Goal: Task Accomplishment & Management: Complete application form

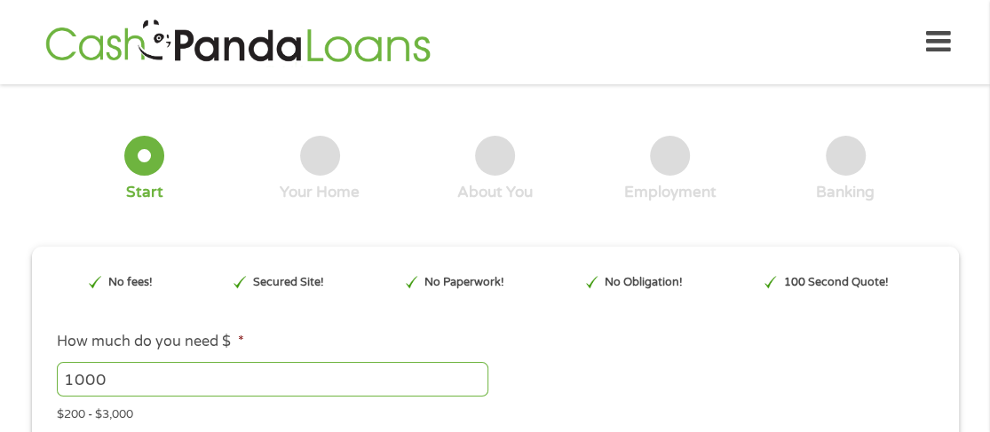
scroll to position [9, 0]
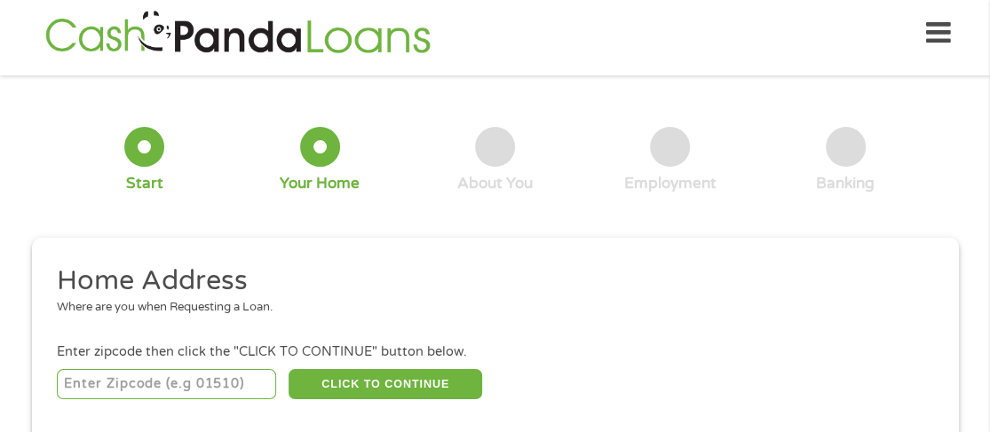
click at [171, 376] on input "number" at bounding box center [166, 384] width 219 height 30
type input "35986"
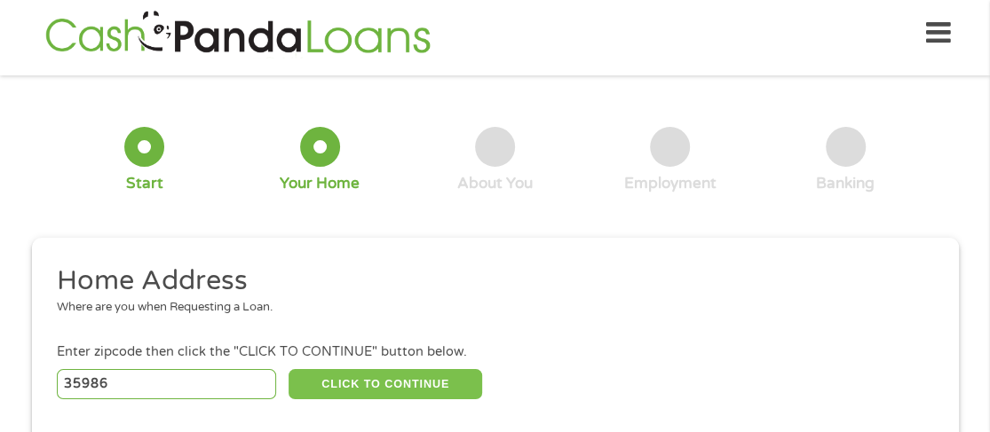
click at [396, 388] on button "CLICK TO CONTINUE" at bounding box center [386, 384] width 194 height 30
type input "35986"
type input "[GEOGRAPHIC_DATA]"
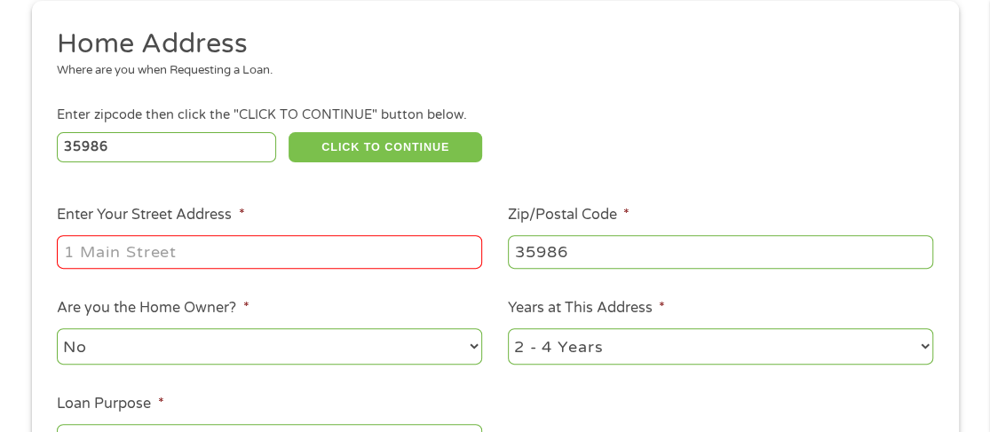
scroll to position [275, 0]
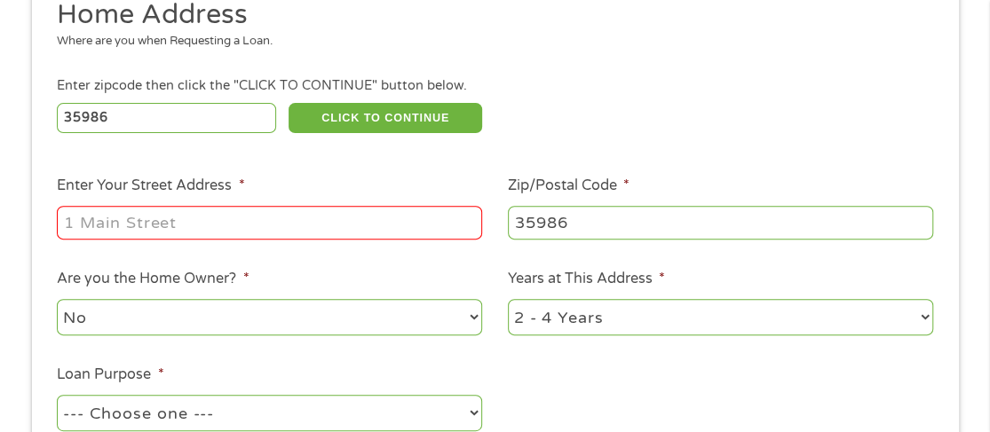
drag, startPoint x: 246, startPoint y: 232, endPoint x: 262, endPoint y: 228, distance: 16.4
click at [249, 231] on input "Enter Your Street Address *" at bounding box center [269, 223] width 425 height 34
type input "[STREET_ADDRESS]"
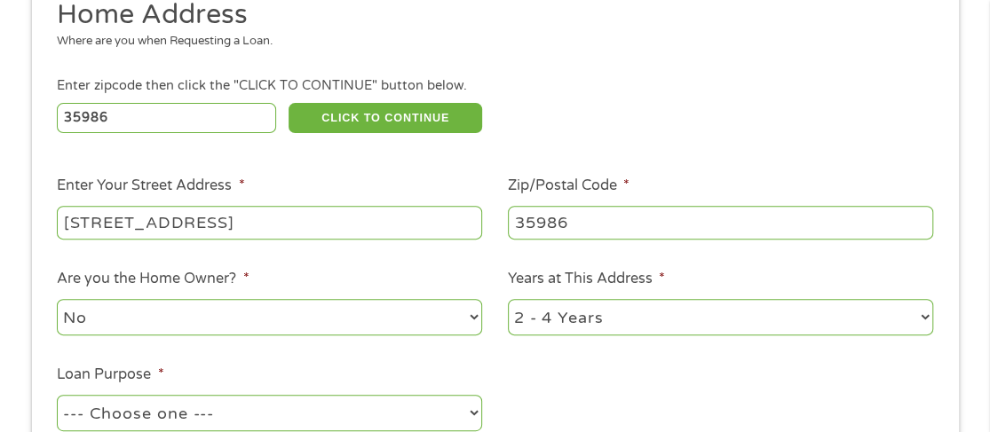
scroll to position [453, 0]
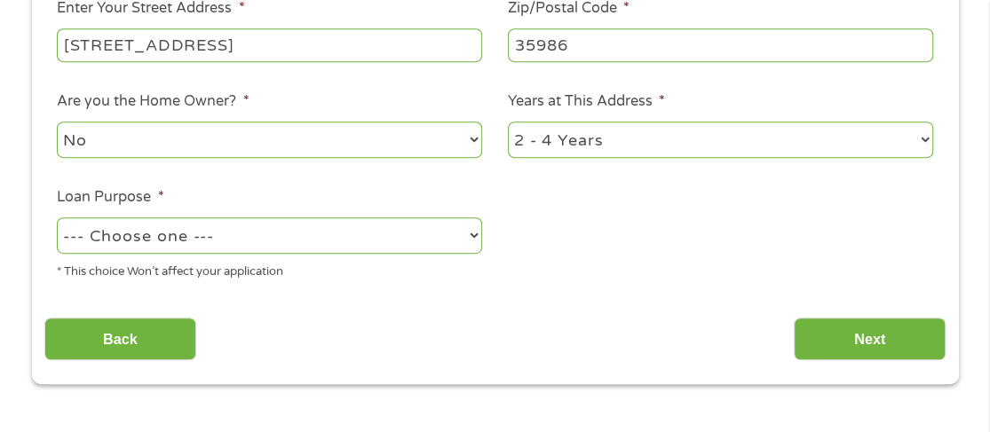
click at [244, 147] on select "No Yes" at bounding box center [269, 140] width 425 height 36
select select "yes"
click at [57, 124] on select "No Yes" at bounding box center [269, 140] width 425 height 36
click at [521, 152] on select "1 Year or less 1 - 2 Years 2 - 4 Years Over 4 Years" at bounding box center [720, 140] width 425 height 36
select select "60months"
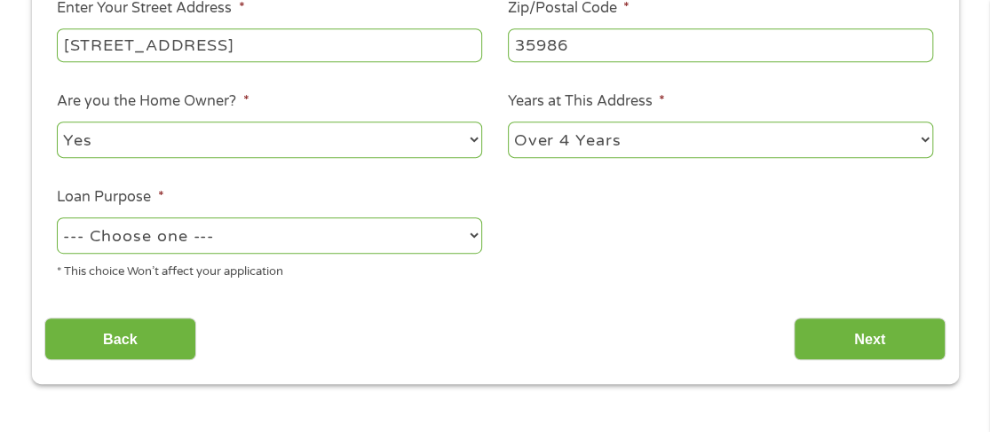
click at [508, 124] on select "1 Year or less 1 - 2 Years 2 - 4 Years Over 4 Years" at bounding box center [720, 140] width 425 height 36
click at [289, 233] on select "--- Choose one --- Pay Bills Debt Consolidation Home Improvement Major Purchase…" at bounding box center [269, 236] width 425 height 36
select select "paybills"
click at [57, 219] on select "--- Choose one --- Pay Bills Debt Consolidation Home Improvement Major Purchase…" at bounding box center [269, 236] width 425 height 36
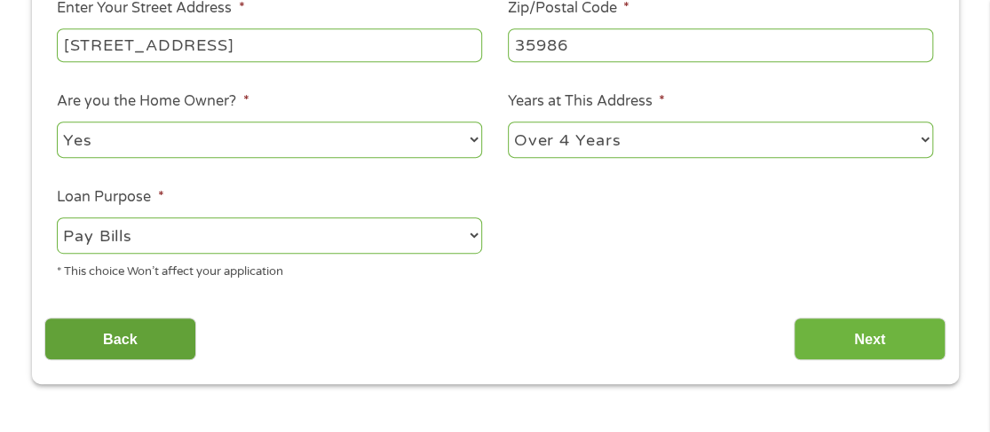
click at [156, 339] on input "Back" at bounding box center [120, 340] width 152 height 44
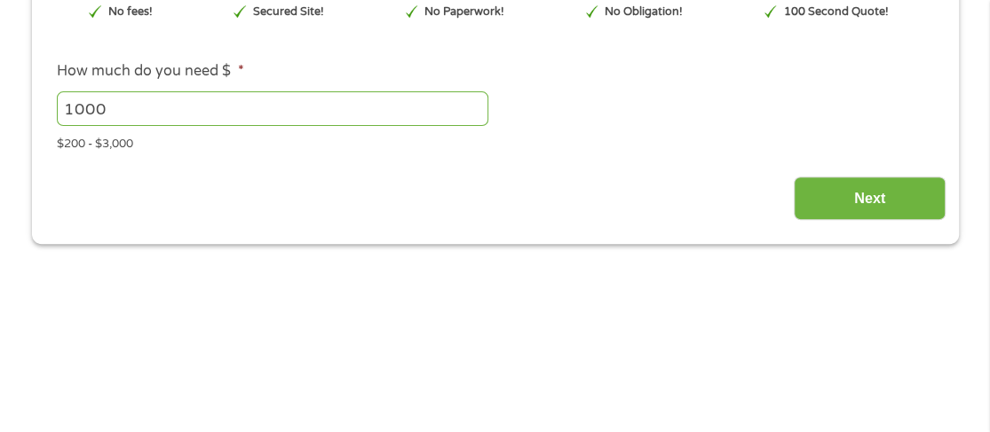
scroll to position [275, 0]
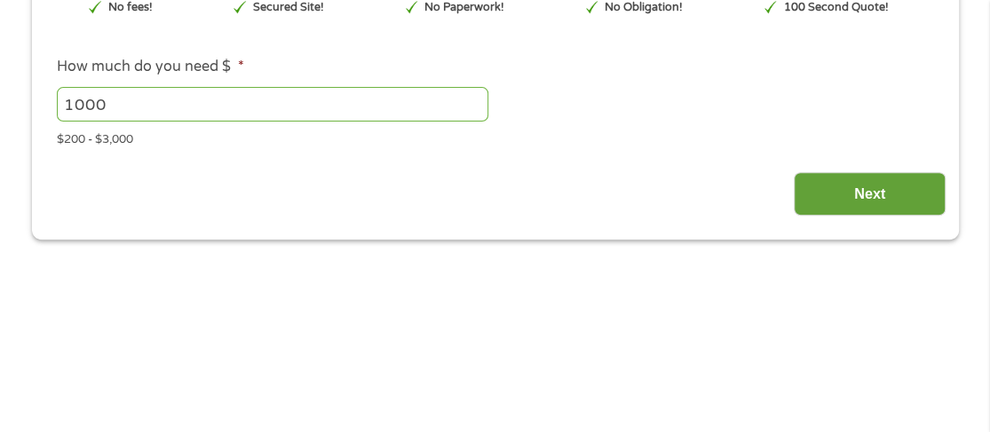
click at [862, 193] on input "Next" at bounding box center [870, 194] width 152 height 44
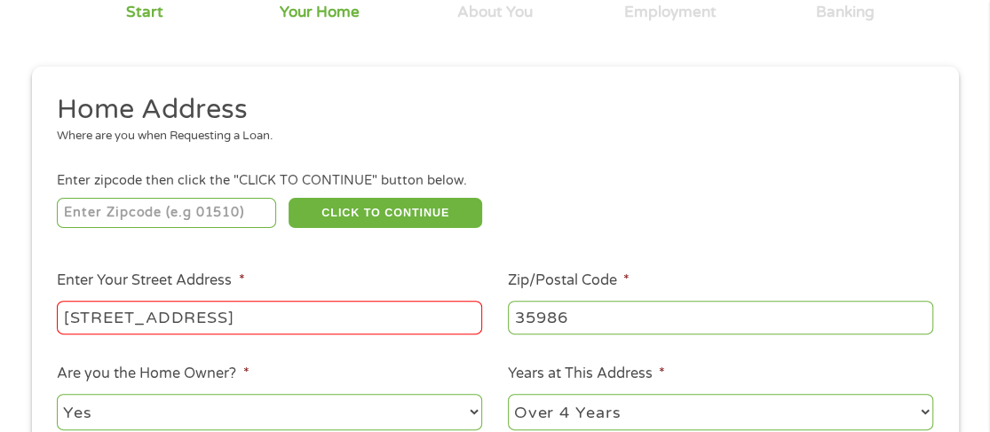
scroll to position [186, 0]
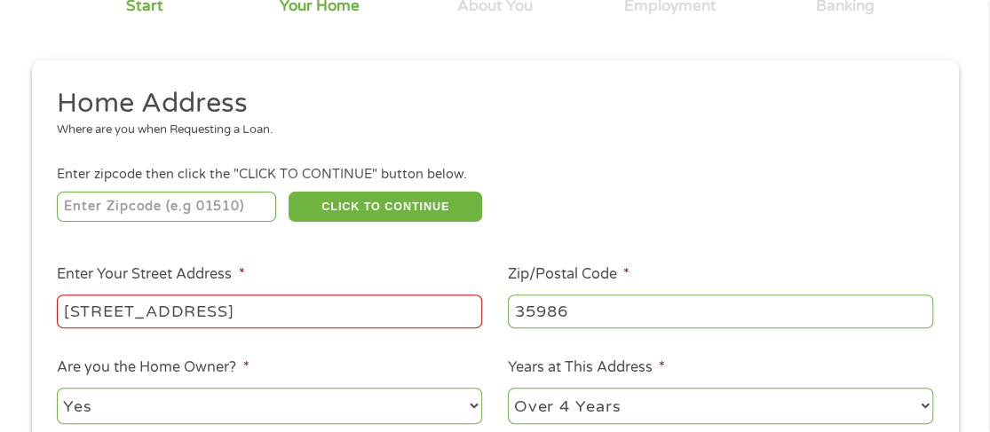
click at [162, 205] on input "number" at bounding box center [166, 207] width 219 height 30
type input "35986"
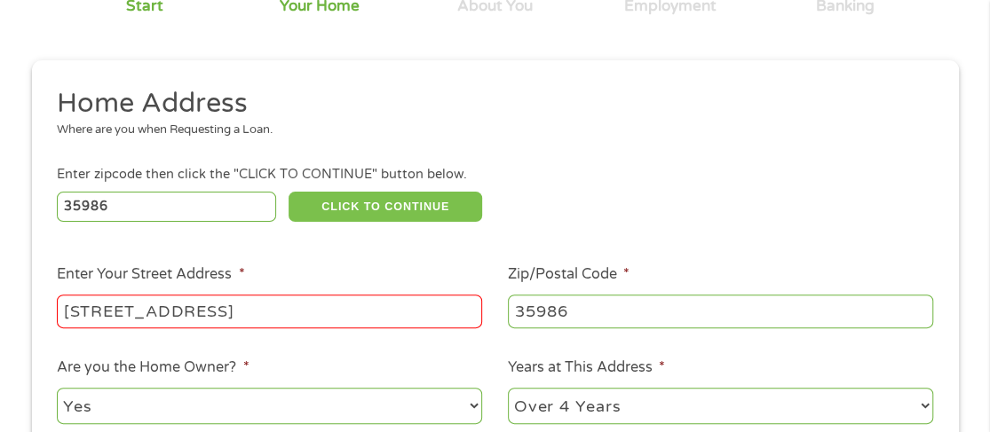
click at [369, 202] on button "CLICK TO CONTINUE" at bounding box center [386, 207] width 194 height 30
click at [297, 307] on input "[STREET_ADDRESS]" at bounding box center [269, 312] width 425 height 34
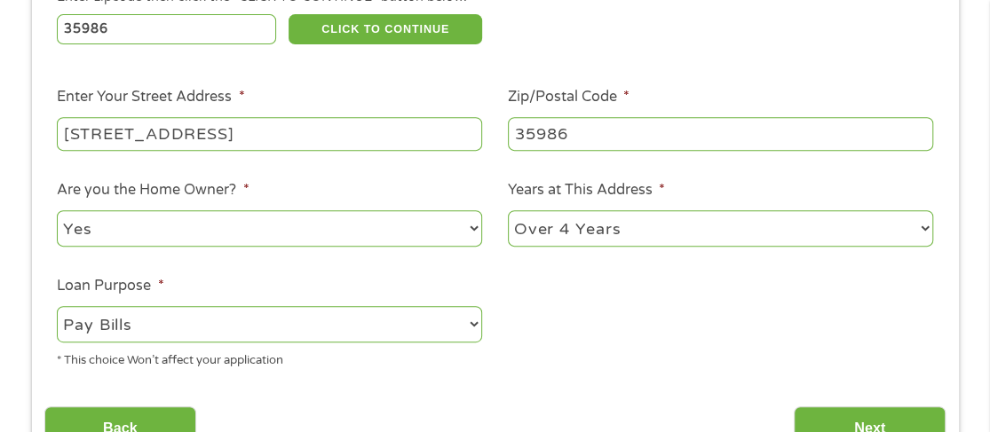
scroll to position [453, 0]
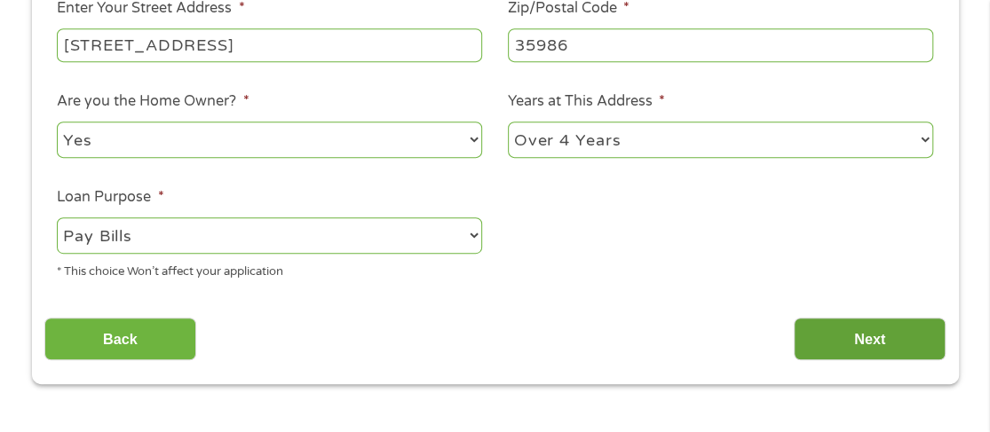
click at [868, 342] on input "Next" at bounding box center [870, 340] width 152 height 44
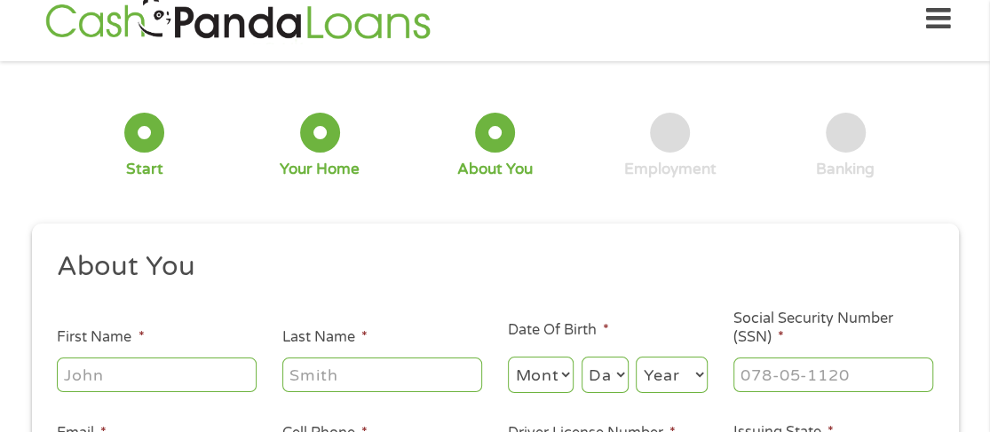
scroll to position [9, 0]
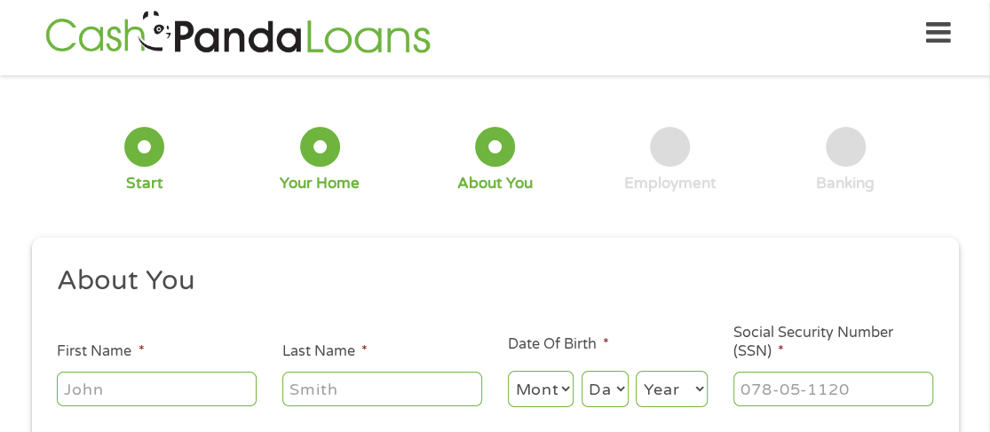
click at [194, 406] on input "First Name *" at bounding box center [157, 389] width 200 height 34
type input "[PERSON_NAME]"
type input "Little"
type input "[EMAIL_ADDRESS][DOMAIN_NAME]"
type input "[PHONE_NUMBER]"
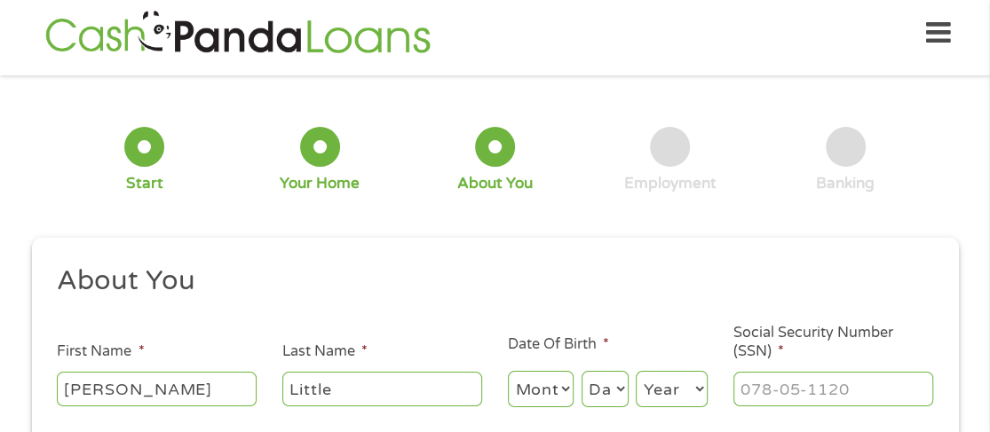
click at [534, 396] on select "Month 1 2 3 4 5 6 7 8 9 10 11 12" at bounding box center [541, 389] width 67 height 36
select select "1"
click at [508, 372] on select "Month 1 2 3 4 5 6 7 8 9 10 11 12" at bounding box center [541, 389] width 67 height 36
click at [610, 398] on select "Day 1 2 3 4 5 6 7 8 9 10 11 12 13 14 15 16 17 18 19 20 21 22 23 24 25 26 27 28 …" at bounding box center [605, 389] width 47 height 36
select select "31"
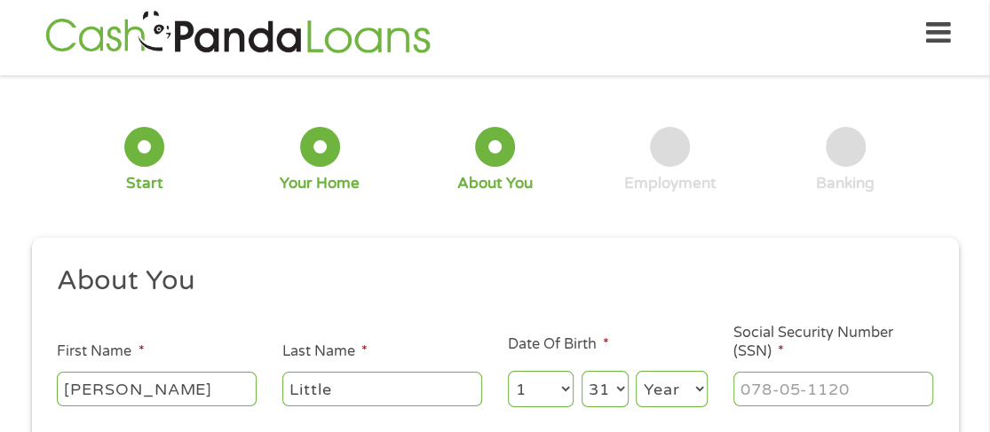
click at [582, 372] on select "Day 1 2 3 4 5 6 7 8 9 10 11 12 13 14 15 16 17 18 19 20 21 22 23 24 25 26 27 28 …" at bounding box center [605, 389] width 47 height 36
click at [651, 389] on select "Year [DATE] 2006 2005 2004 2003 2002 2001 2000 1999 1998 1997 1996 1995 1994 19…" at bounding box center [672, 389] width 72 height 36
select select "1979"
click at [636, 372] on select "Year [DATE] 2006 2005 2004 2003 2002 2001 2000 1999 1998 1997 1996 1995 1994 19…" at bounding box center [672, 389] width 72 height 36
click at [745, 397] on input "___-__-____" at bounding box center [833, 389] width 200 height 34
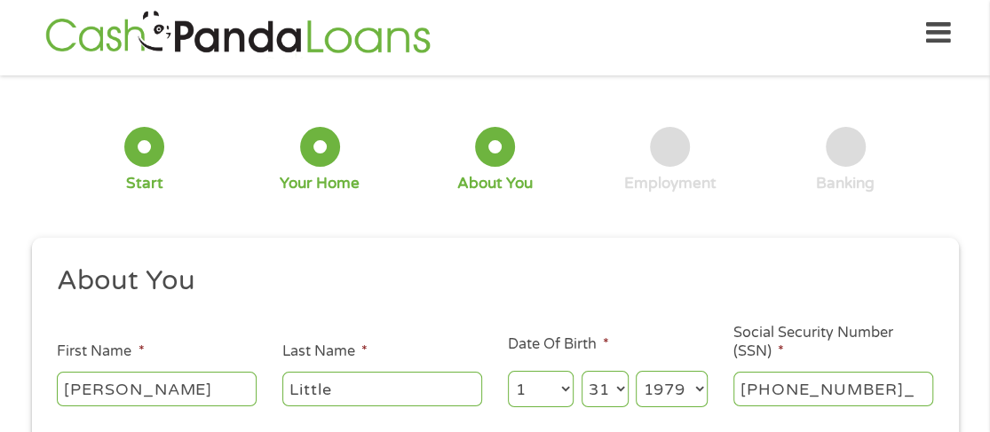
type input "417-13-3818"
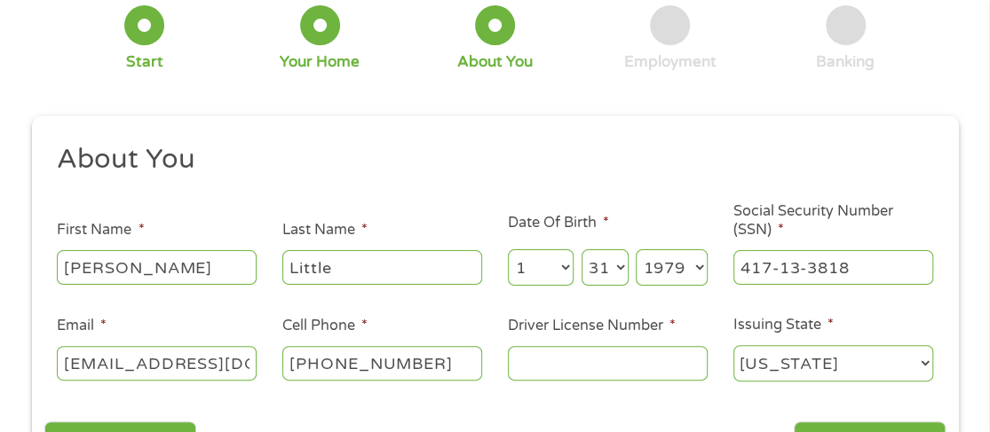
scroll to position [186, 0]
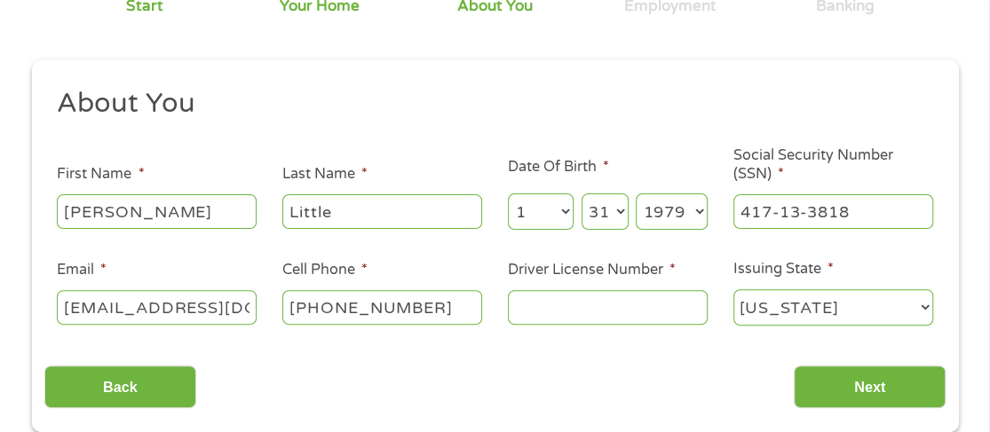
click at [562, 303] on input "Driver License Number *" at bounding box center [608, 307] width 200 height 34
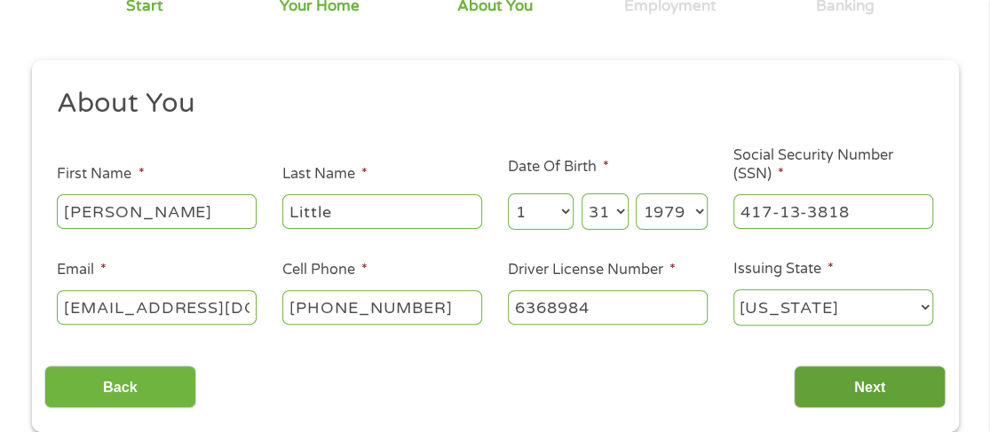
type input "6368984"
click at [903, 397] on input "Next" at bounding box center [870, 388] width 152 height 44
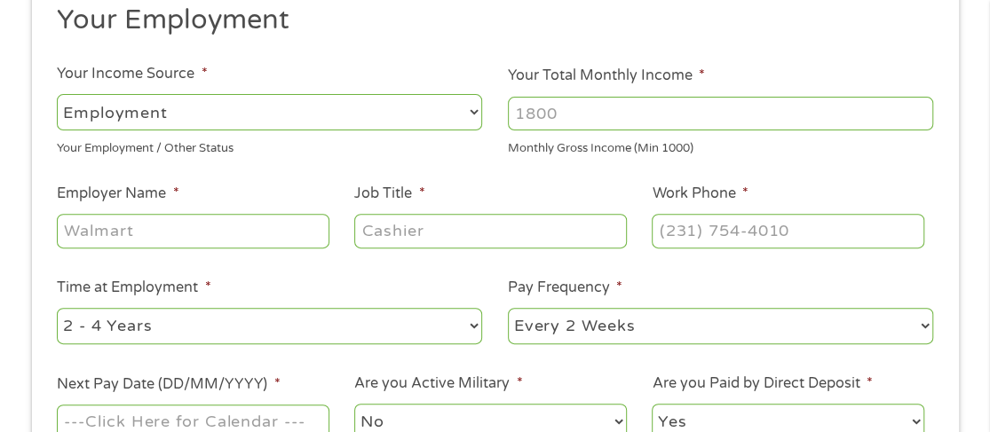
scroll to position [275, 0]
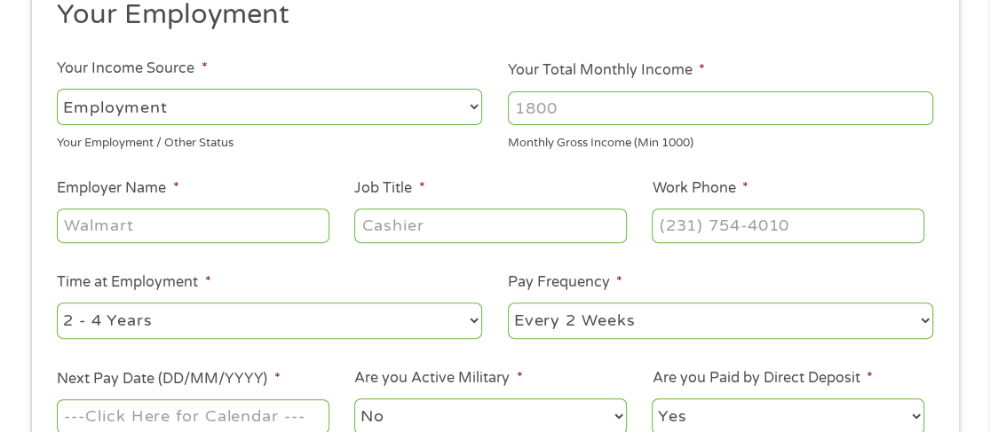
click at [543, 107] on input "Your Total Monthly Income *" at bounding box center [720, 108] width 425 height 34
type input "3400"
click at [156, 237] on input "Employer Name *" at bounding box center [193, 226] width 272 height 34
type input "city of [GEOGRAPHIC_DATA]"
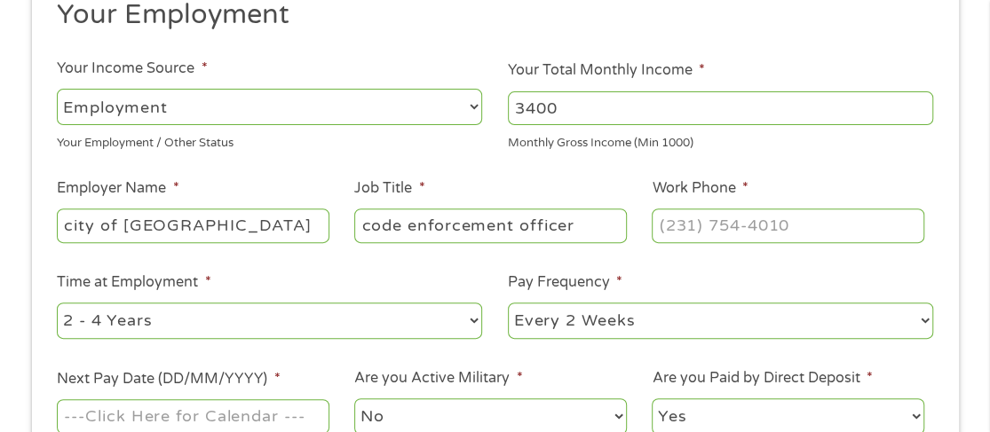
type input "code enforcement officer"
type input "[PHONE_NUMBER]"
click at [194, 329] on select "--- Choose one --- 1 Year or less 1 - 2 Years 2 - 4 Years Over 4 Years" at bounding box center [269, 321] width 425 height 36
select select "60months"
click at [57, 304] on select "--- Choose one --- 1 Year or less 1 - 2 Years 2 - 4 Years Over 4 Years" at bounding box center [269, 321] width 425 height 36
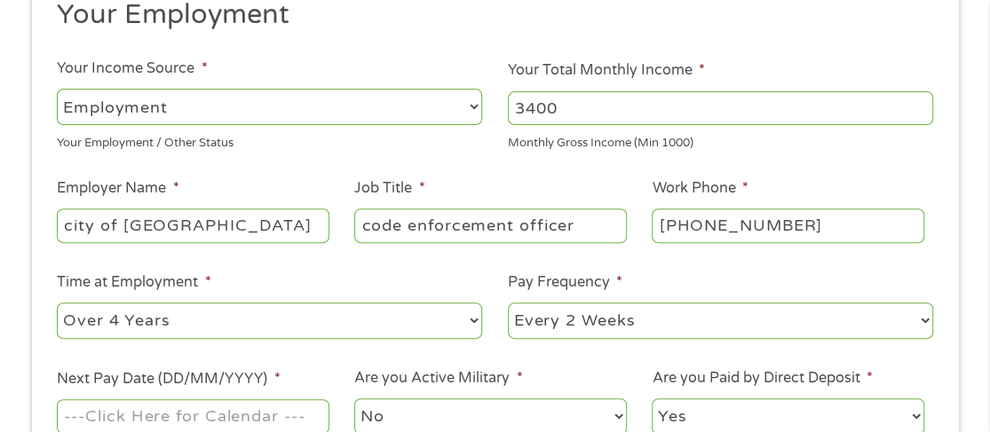
click at [610, 326] on select "--- Choose one --- Every 2 Weeks Every Week Monthly Semi-Monthly" at bounding box center [720, 321] width 425 height 36
select select "weekly"
click at [508, 304] on select "--- Choose one --- Every 2 Weeks Every Week Monthly Semi-Monthly" at bounding box center [720, 321] width 425 height 36
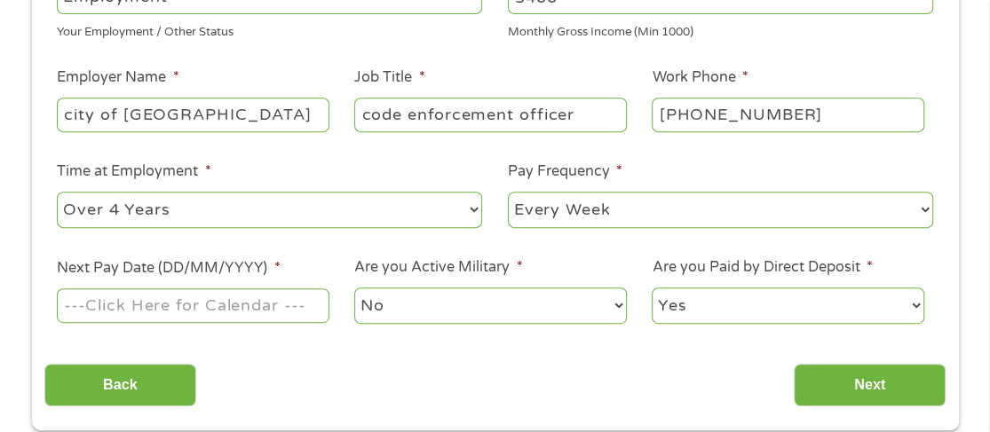
scroll to position [453, 0]
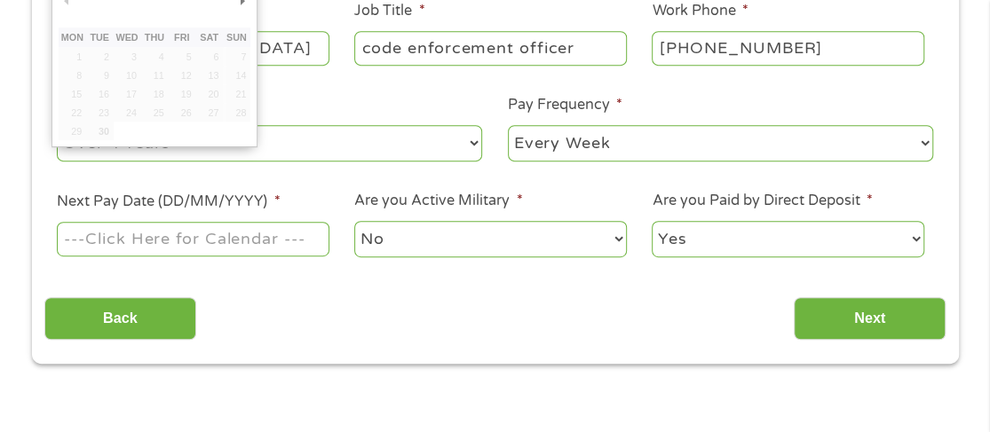
click at [182, 249] on input "Next Pay Date (DD/MM/YYYY) *" at bounding box center [193, 239] width 272 height 34
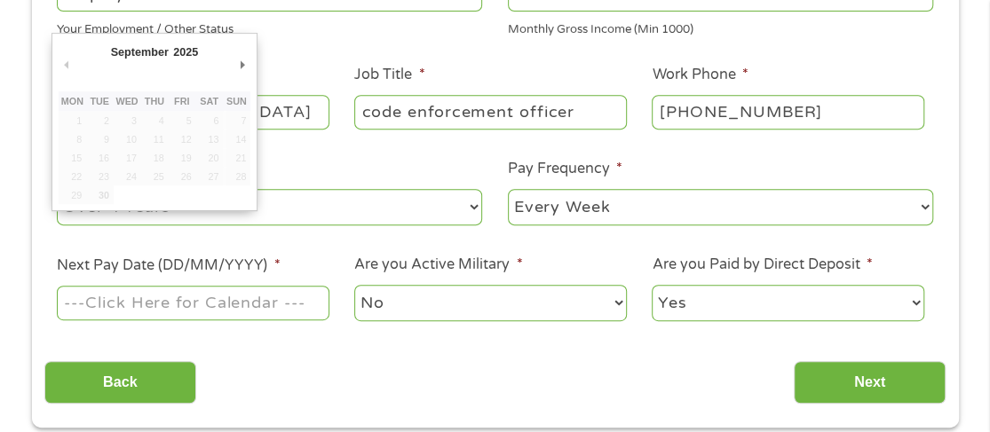
scroll to position [364, 0]
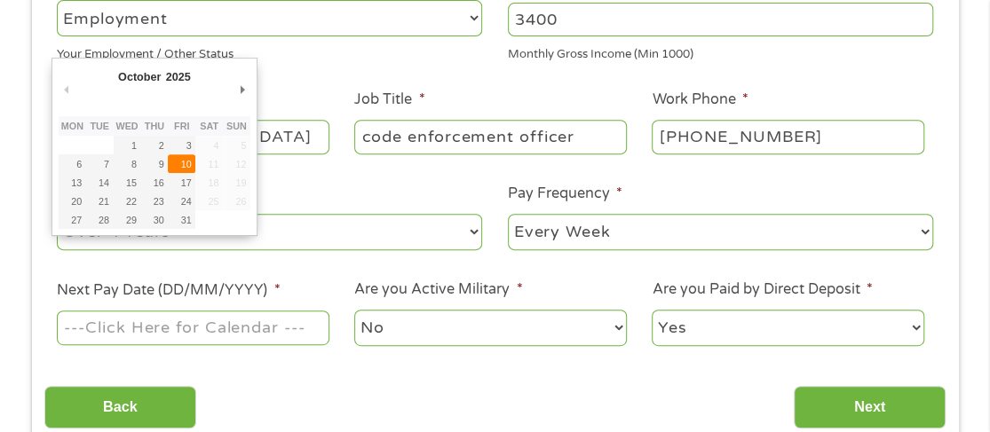
type input "[DATE]"
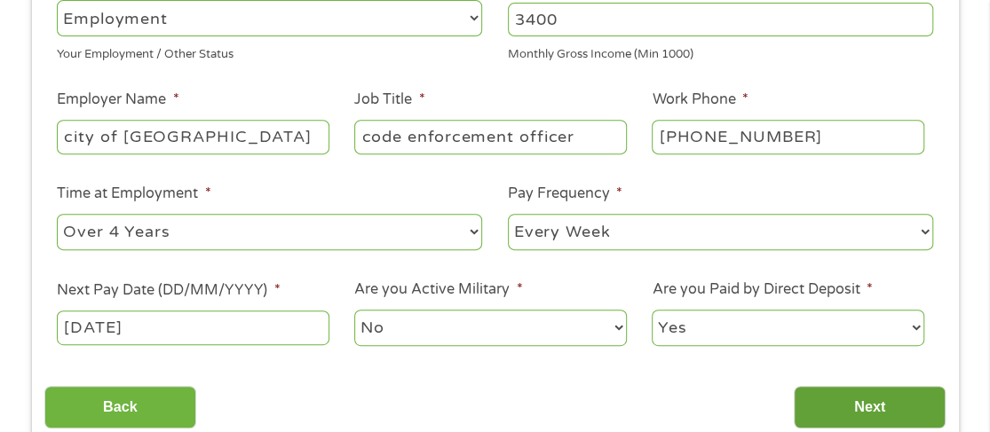
click at [871, 404] on input "Next" at bounding box center [870, 408] width 152 height 44
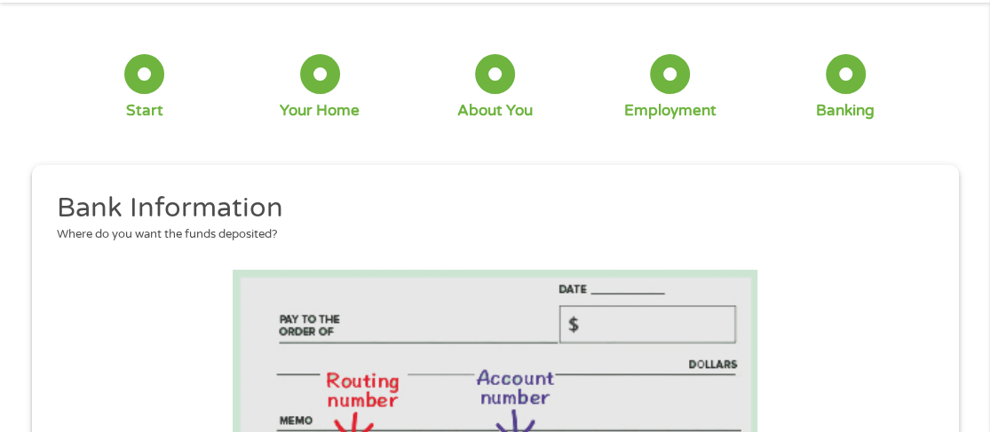
scroll to position [275, 0]
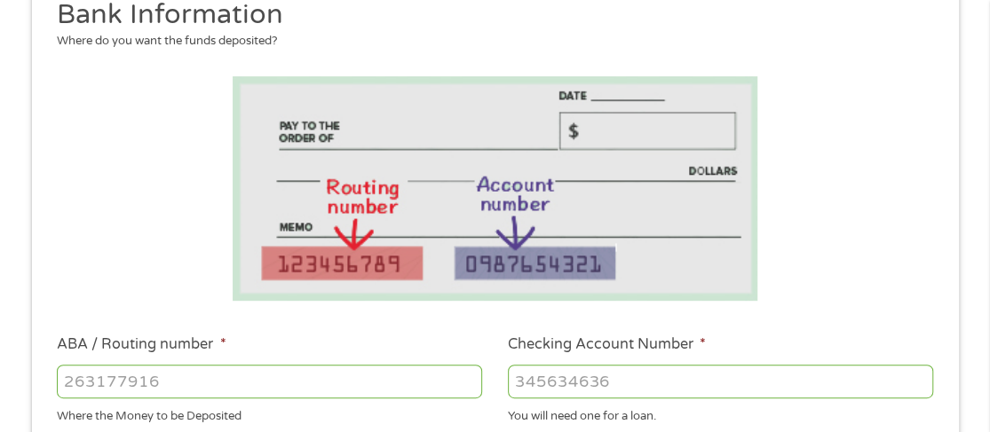
click at [226, 385] on input "ABA / Routing number *" at bounding box center [269, 382] width 425 height 34
type input "062203308"
type input "FIRST ST BANK OF DEKALB CO"
type input "062203308"
type input "5764769"
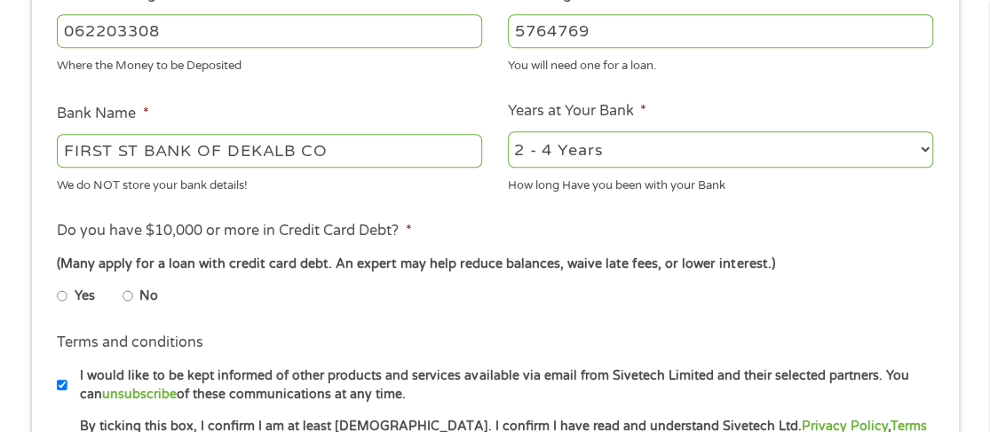
scroll to position [630, 0]
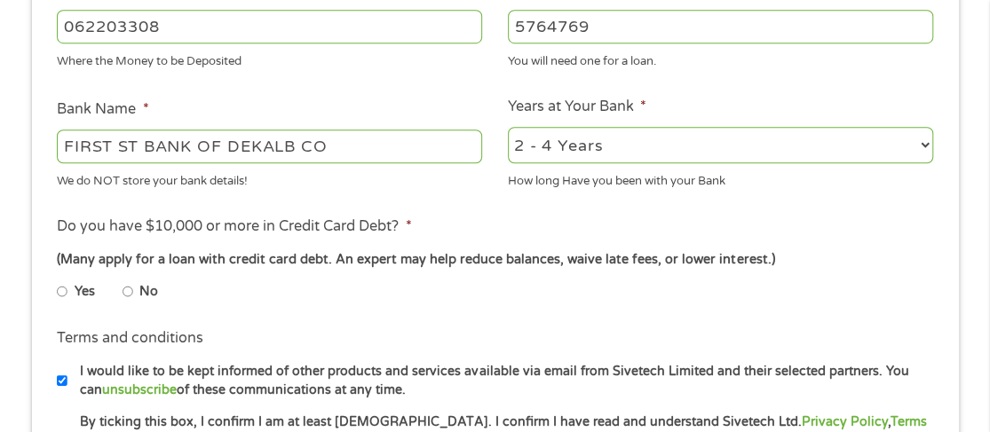
click at [702, 145] on select "2 - 4 Years 6 - 12 Months 1 - 2 Years Over 4 Years" at bounding box center [720, 145] width 425 height 36
click at [697, 147] on select "2 - 4 Years 6 - 12 Months 1 - 2 Years Over 4 Years" at bounding box center [720, 145] width 425 height 36
click at [125, 297] on input "No" at bounding box center [128, 292] width 11 height 28
radio input "true"
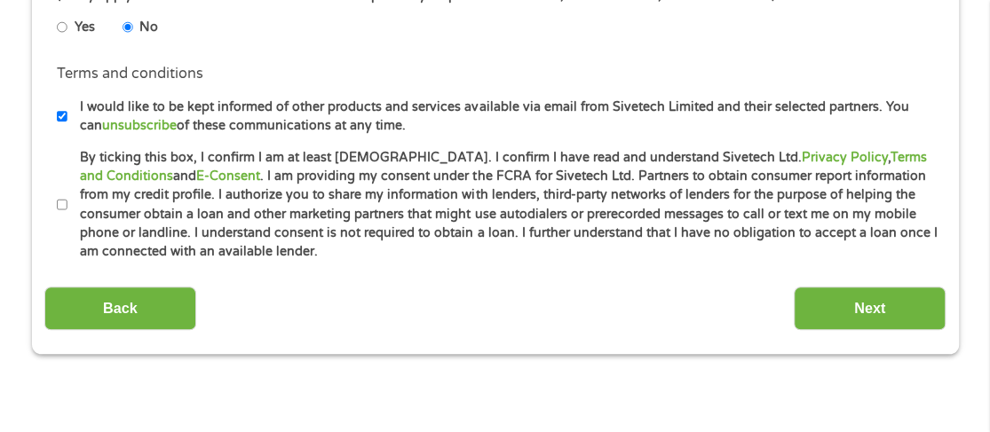
scroll to position [897, 0]
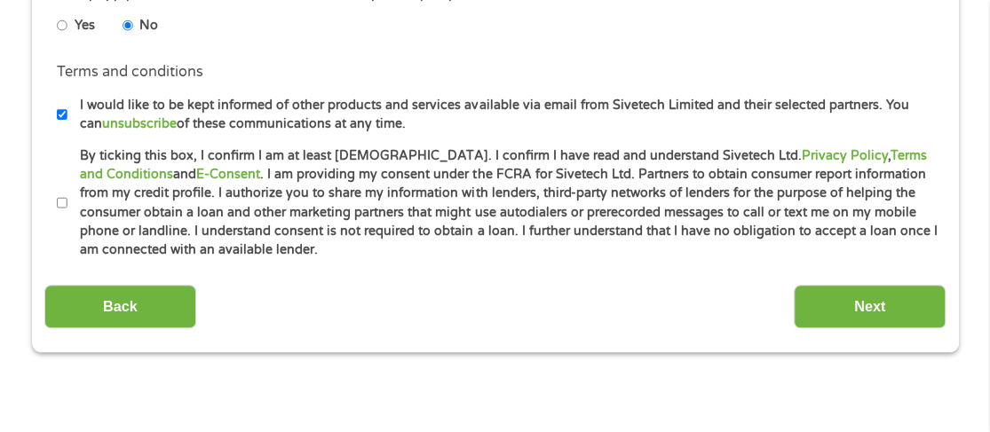
click at [63, 115] on input "I would like to be kept informed of other products and services available via e…" at bounding box center [62, 114] width 11 height 28
checkbox input "false"
click at [70, 204] on label "By ticking this box, I confirm I am at least [DEMOGRAPHIC_DATA]. I confirm I ha…" at bounding box center [502, 204] width 871 height 114
click at [67, 204] on input "By ticking this box, I confirm I am at least [DEMOGRAPHIC_DATA]. I confirm I ha…" at bounding box center [62, 203] width 11 height 28
drag, startPoint x: 58, startPoint y: 201, endPoint x: 75, endPoint y: 202, distance: 17.8
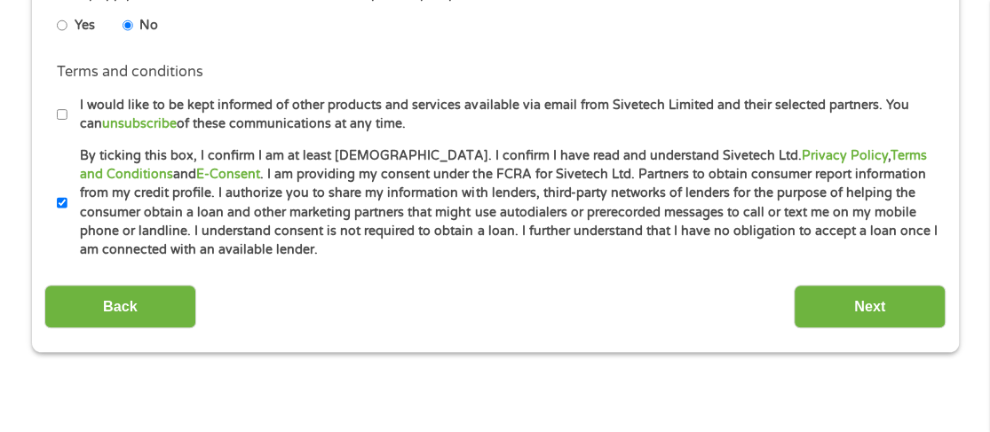
click at [58, 201] on input "By ticking this box, I confirm I am at least [DEMOGRAPHIC_DATA]. I confirm I ha…" at bounding box center [62, 203] width 11 height 28
checkbox input "false"
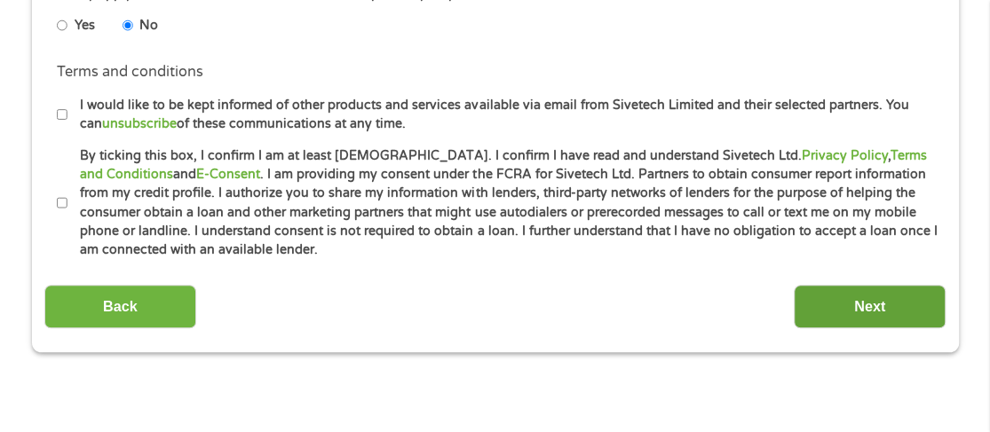
click at [895, 297] on input "Next" at bounding box center [870, 307] width 152 height 44
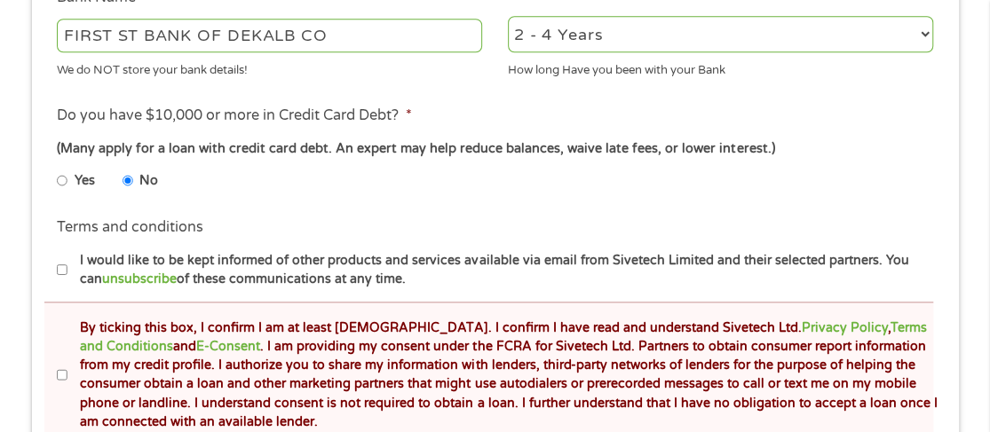
scroll to position [1074, 0]
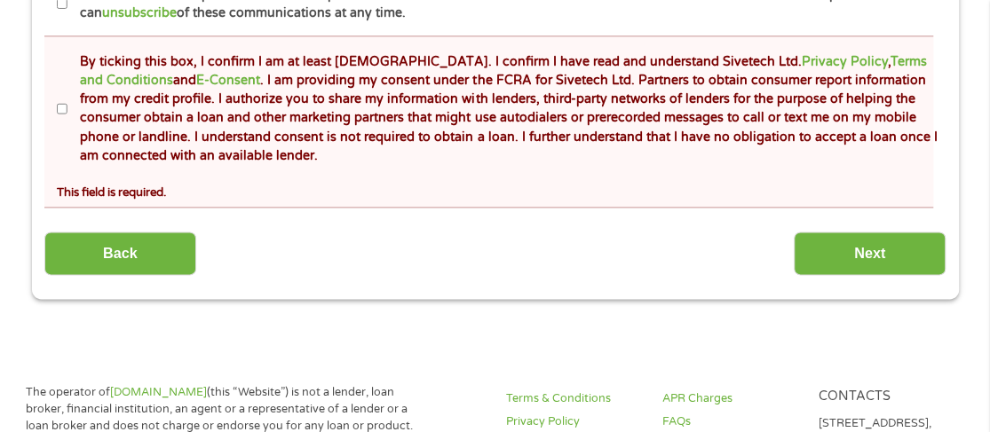
click at [60, 105] on input "By ticking this box, I confirm I am at least [DEMOGRAPHIC_DATA]. I confirm I ha…" at bounding box center [62, 109] width 11 height 28
checkbox input "true"
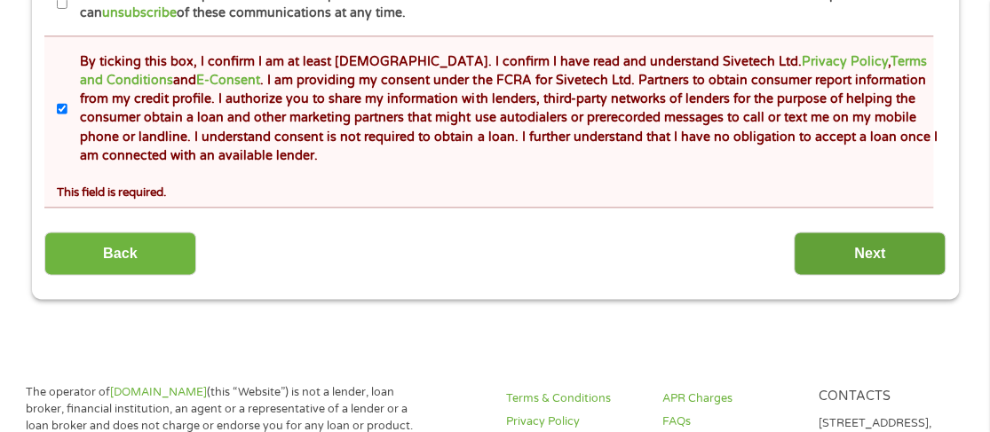
click at [895, 251] on input "Next" at bounding box center [870, 254] width 152 height 44
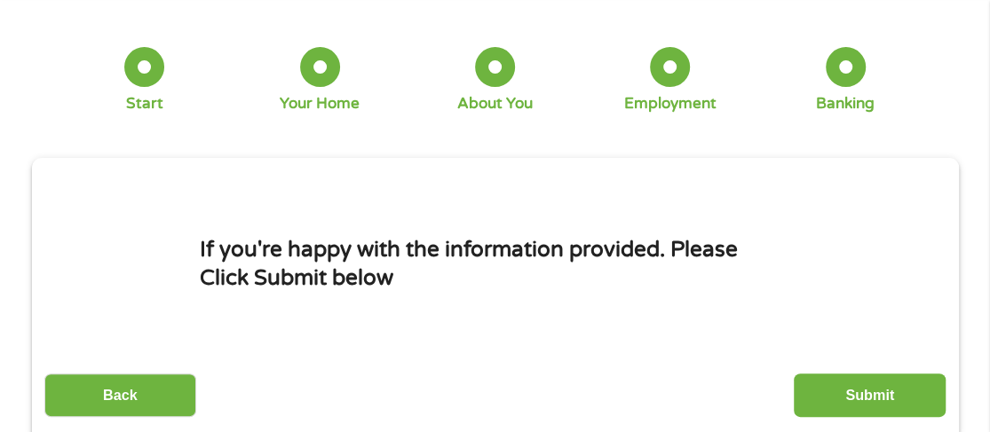
scroll to position [364, 0]
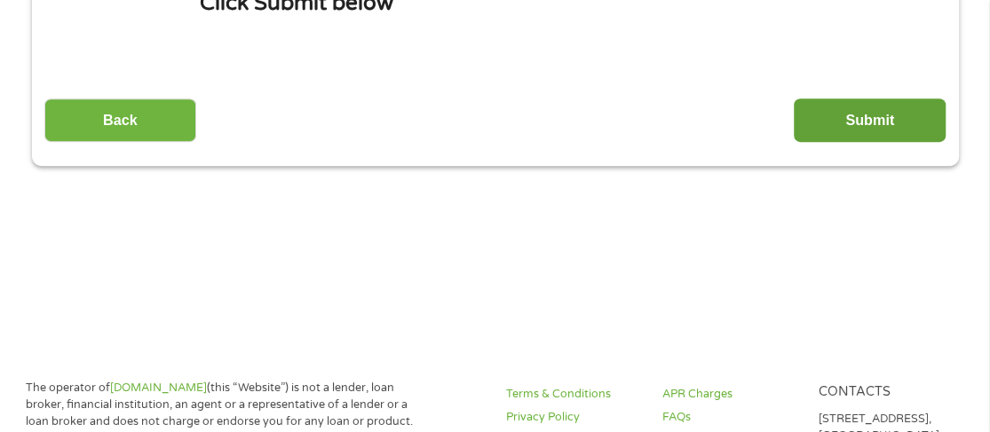
click at [883, 115] on input "Submit" at bounding box center [870, 121] width 152 height 44
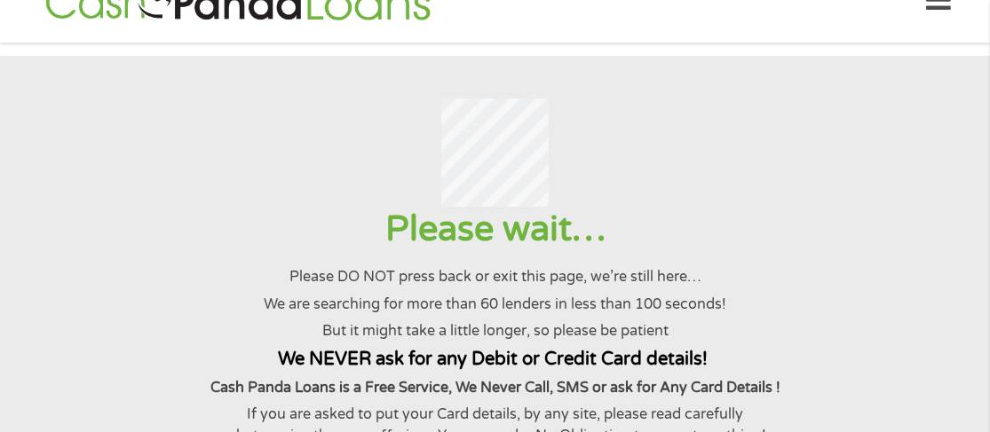
scroll to position [0, 0]
